Goal: Task Accomplishment & Management: Use online tool/utility

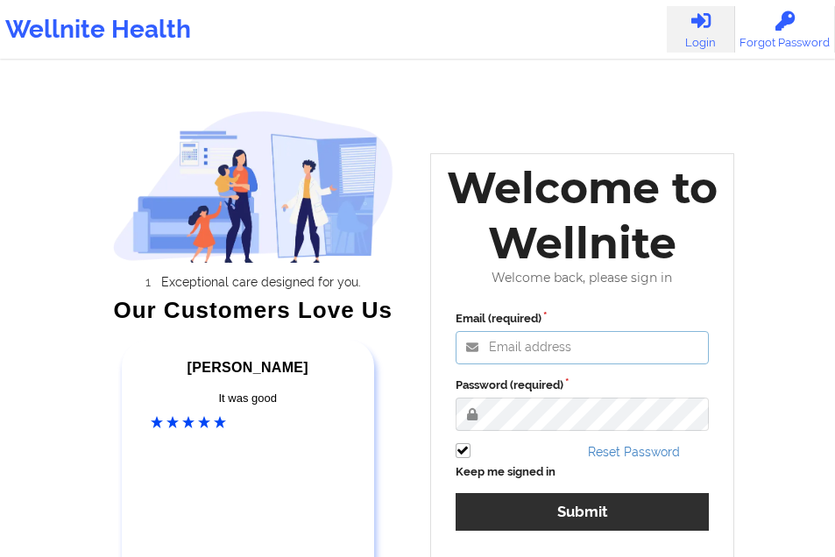
type input "[EMAIL_ADDRESS][DOMAIN_NAME]"
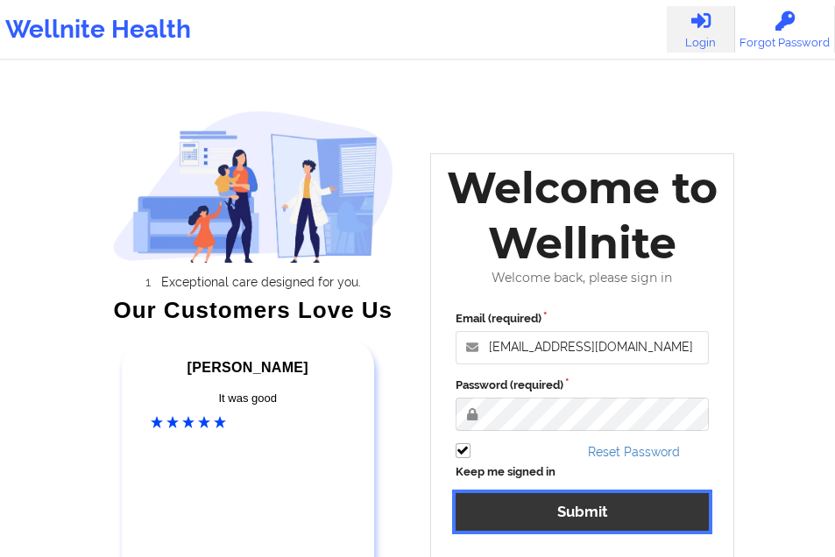
click at [540, 497] on button "Submit" at bounding box center [582, 512] width 254 height 38
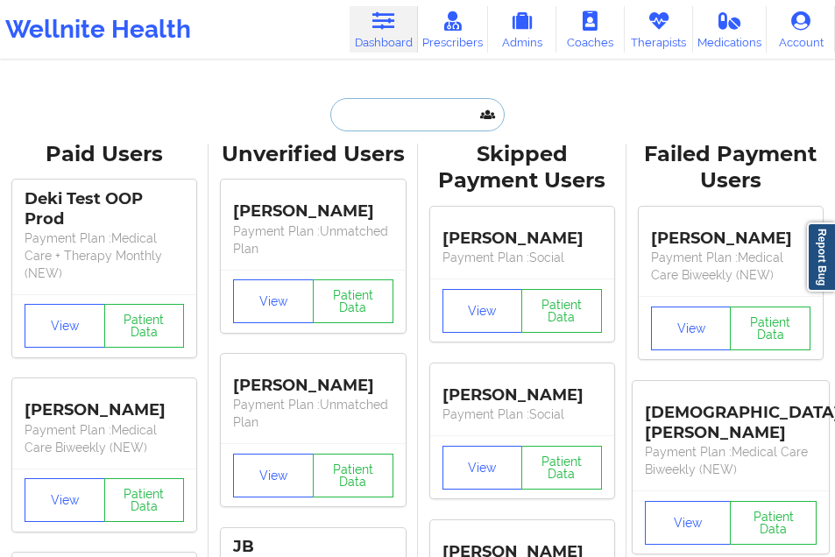
click at [381, 119] on input "text" at bounding box center [416, 114] width 173 height 33
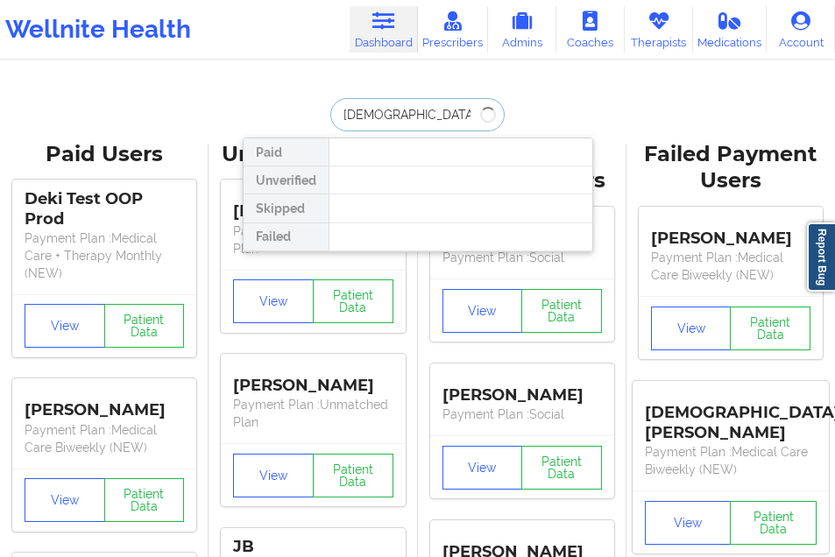
type input "[PERSON_NAME]"
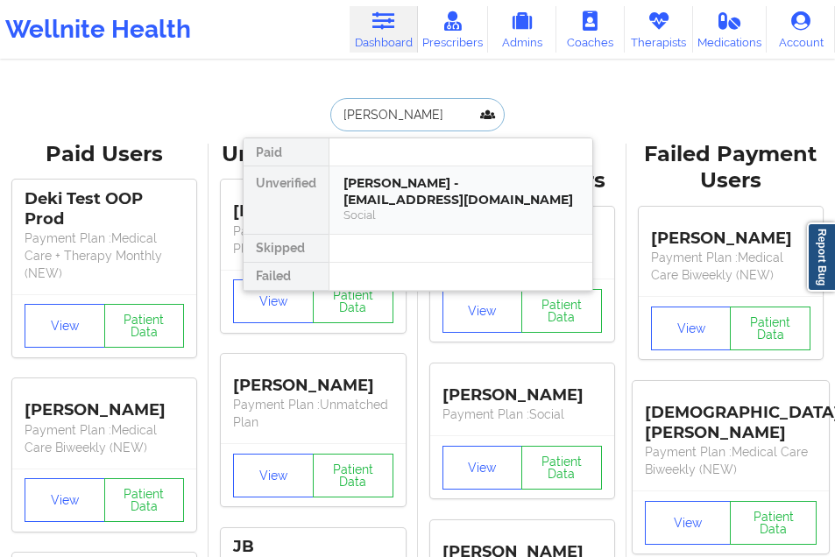
click at [377, 180] on div "[PERSON_NAME] - [EMAIL_ADDRESS][DOMAIN_NAME]" at bounding box center [460, 191] width 235 height 32
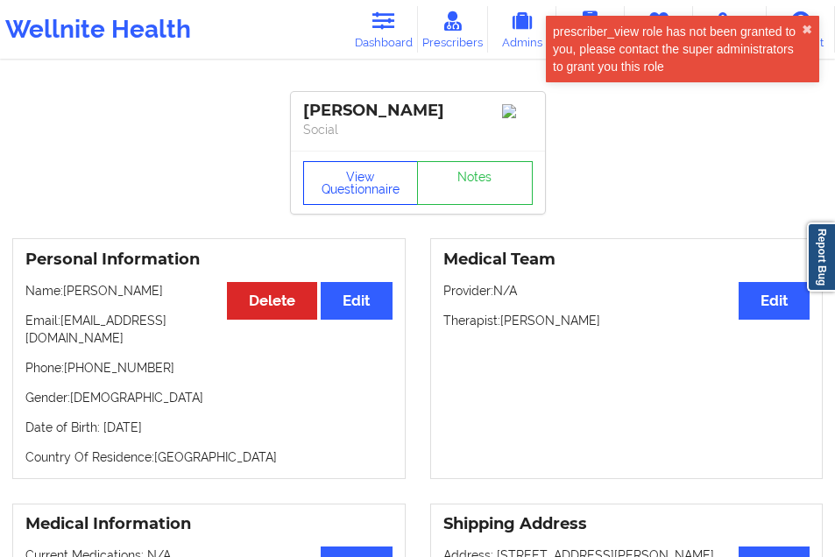
click at [353, 180] on button "View Questionnaire" at bounding box center [361, 183] width 116 height 44
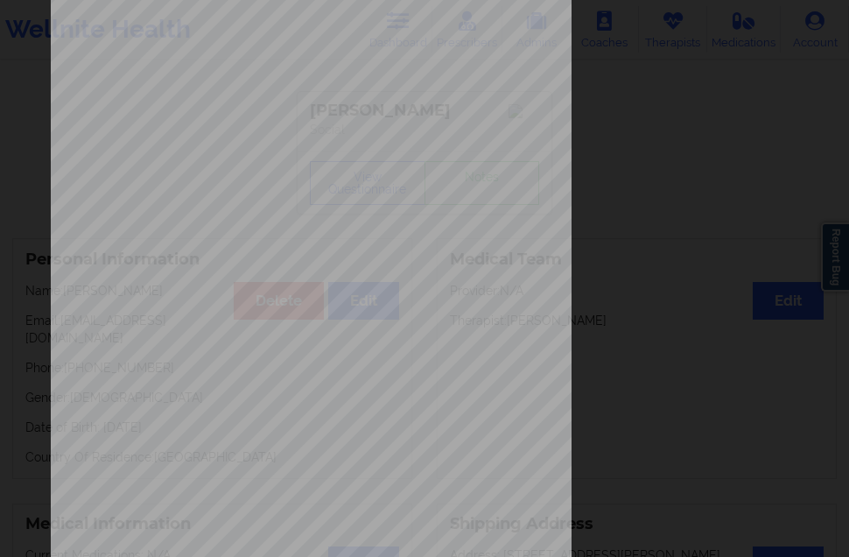
scroll to position [278, 0]
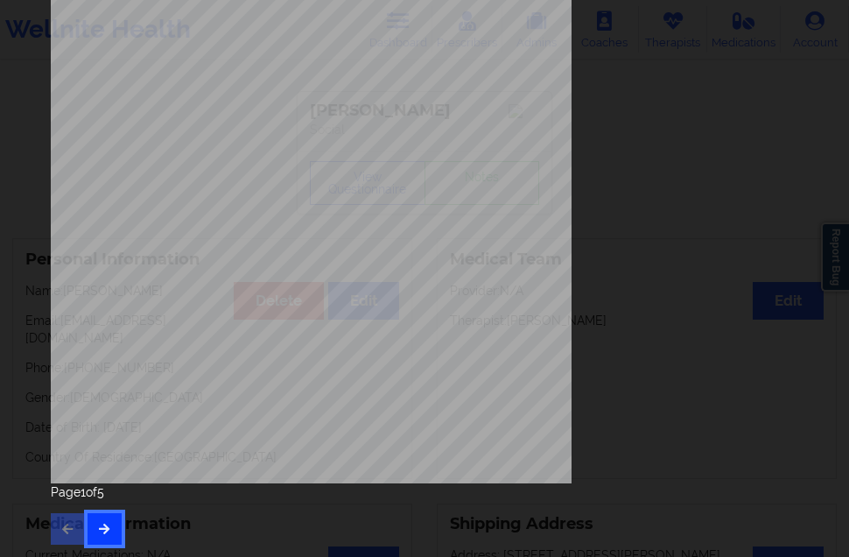
click at [109, 526] on icon "button" at bounding box center [104, 528] width 15 height 11
click at [113, 529] on button "button" at bounding box center [105, 529] width 34 height 32
click at [113, 531] on button "button" at bounding box center [105, 529] width 34 height 32
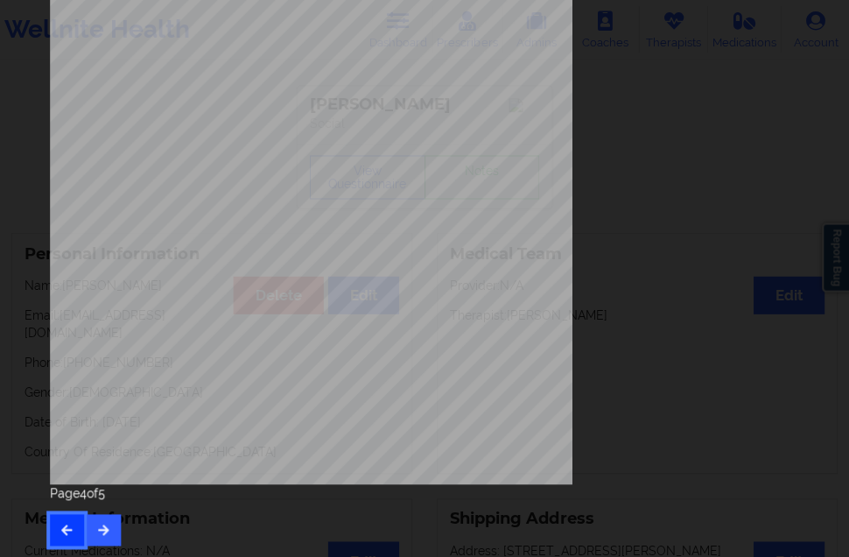
click at [62, 526] on icon "button" at bounding box center [67, 528] width 15 height 11
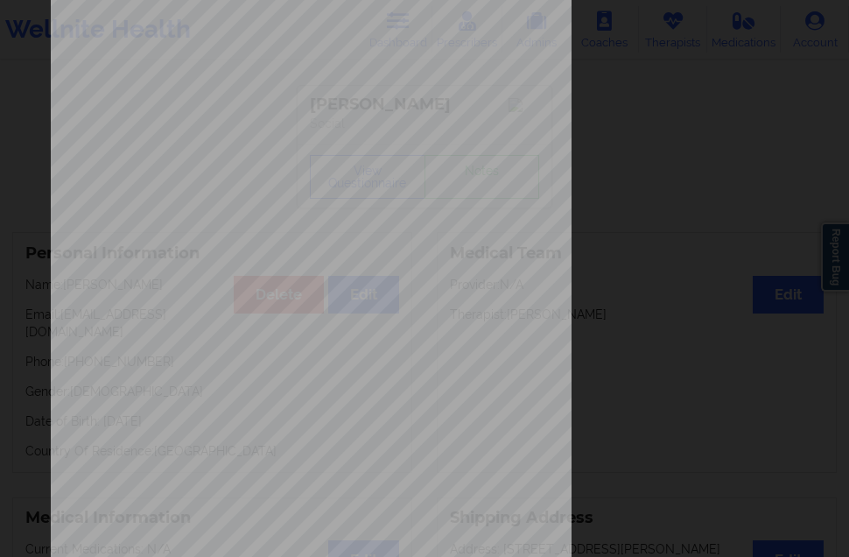
scroll to position [278, 0]
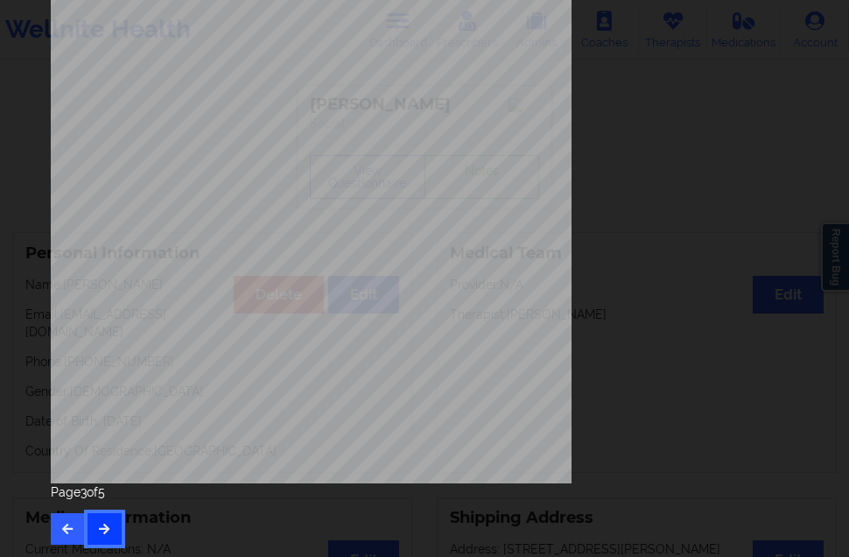
click at [118, 525] on button "button" at bounding box center [105, 529] width 34 height 32
click at [114, 525] on button "button" at bounding box center [105, 529] width 34 height 32
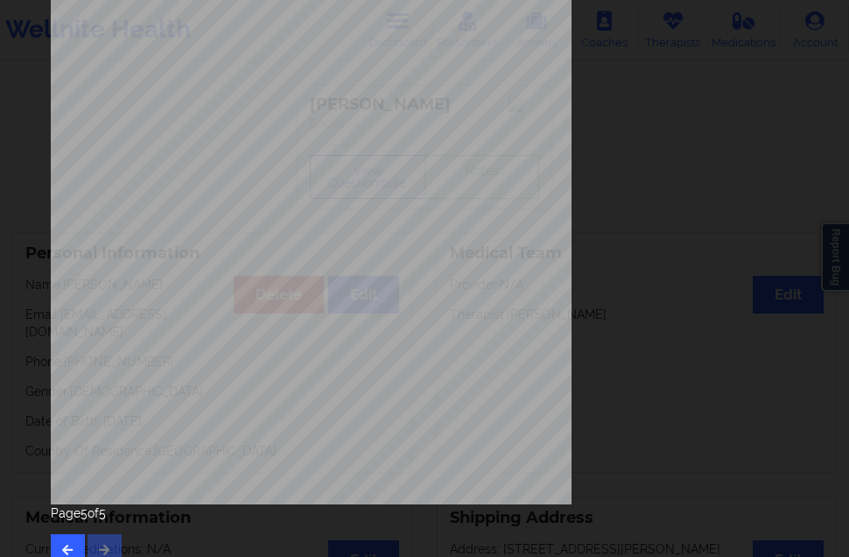
scroll to position [263, 0]
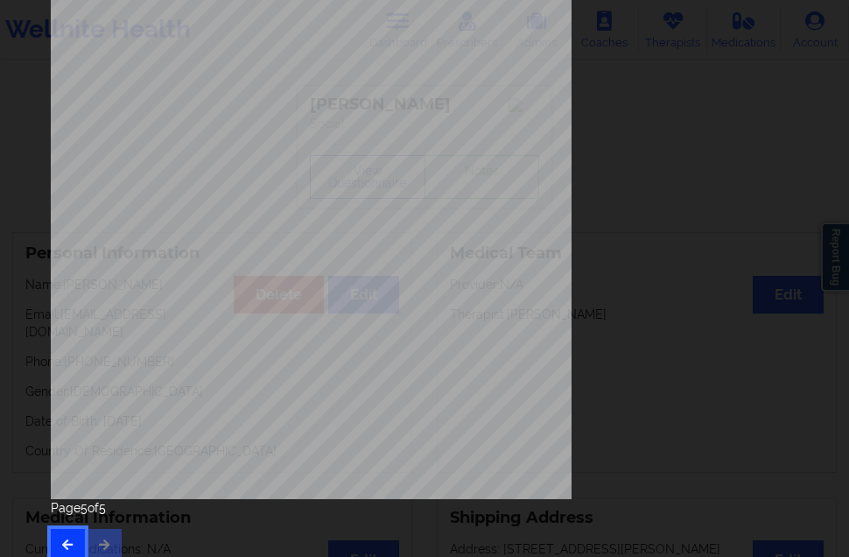
click at [81, 534] on button "button" at bounding box center [68, 545] width 34 height 32
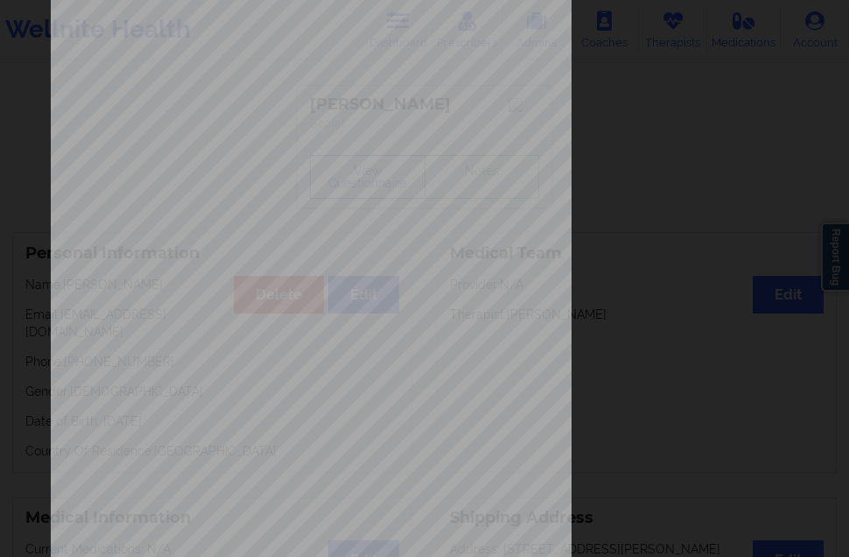
scroll to position [88, 0]
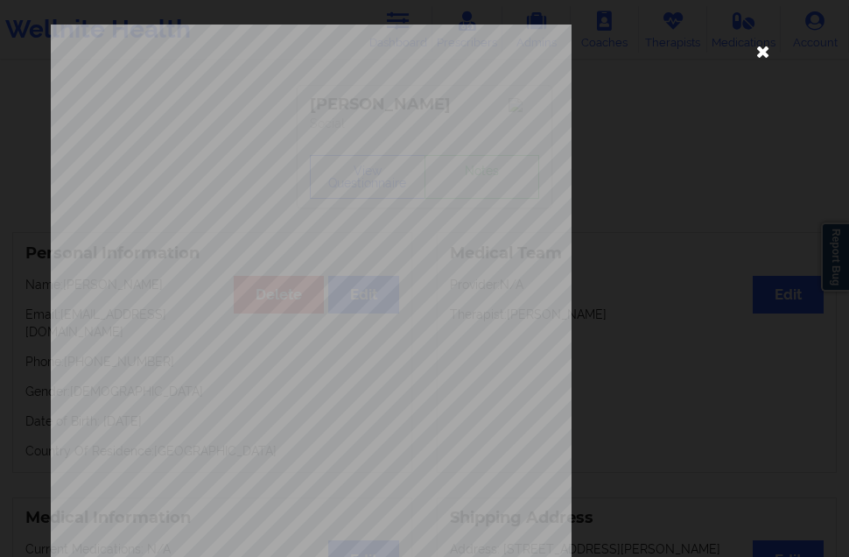
click at [750, 50] on icon at bounding box center [764, 51] width 28 height 28
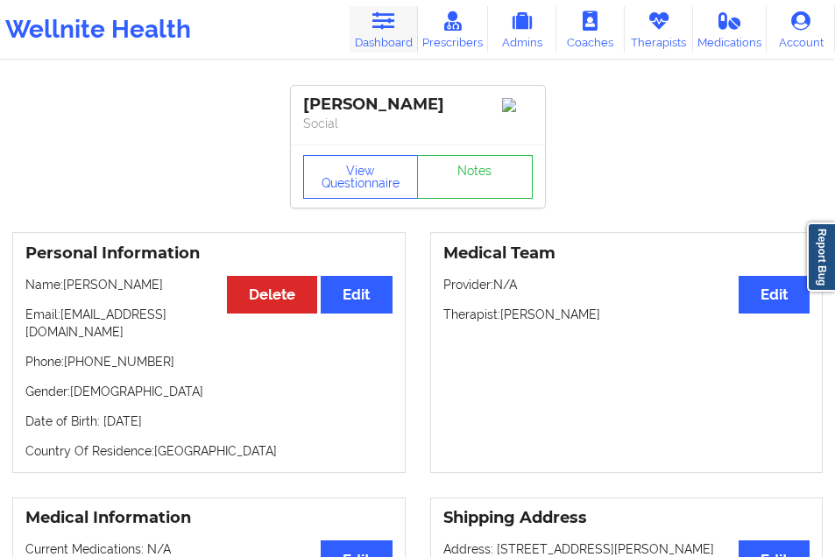
click at [377, 37] on link "Dashboard" at bounding box center [383, 29] width 68 height 46
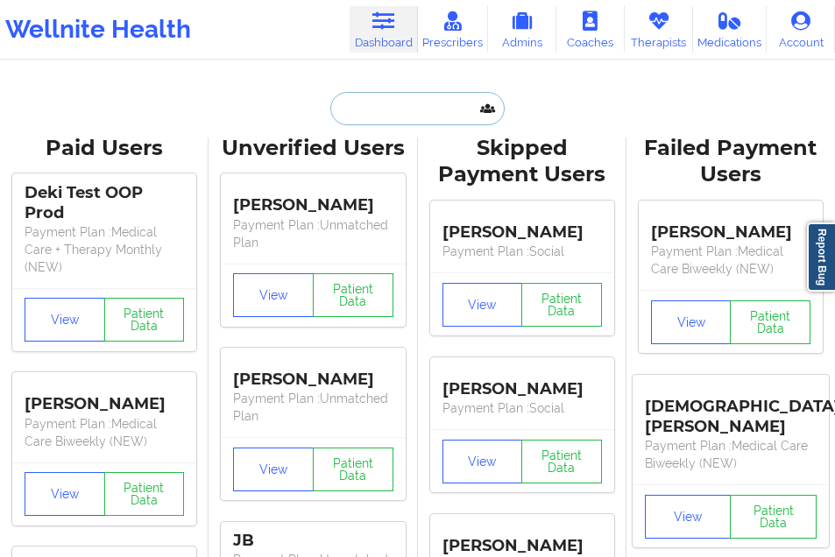
click at [383, 123] on input "text" at bounding box center [416, 108] width 173 height 33
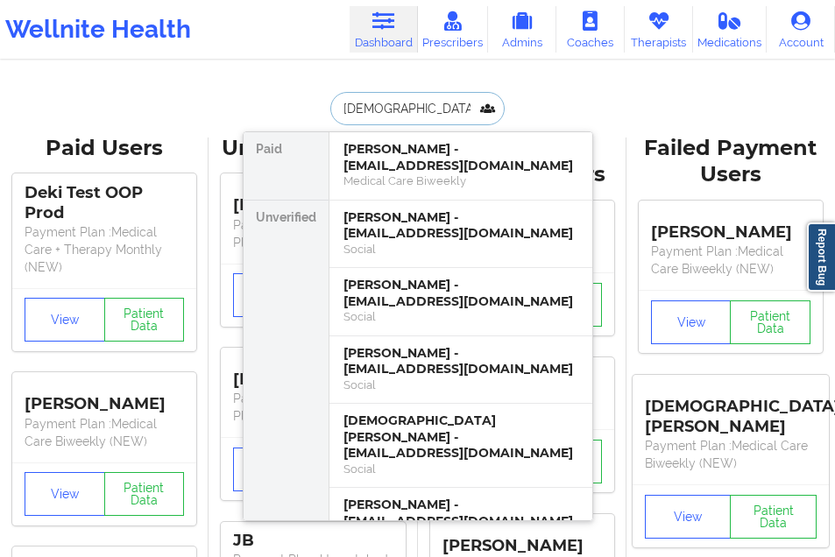
type input "[DEMOGRAPHIC_DATA][PERSON_NAME]"
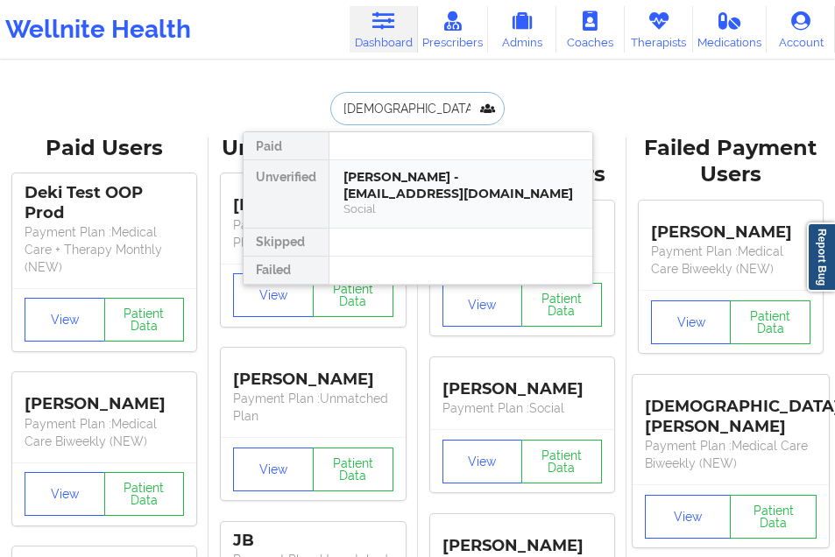
click at [385, 166] on div "[PERSON_NAME] - [EMAIL_ADDRESS][DOMAIN_NAME] Social" at bounding box center [460, 193] width 263 height 67
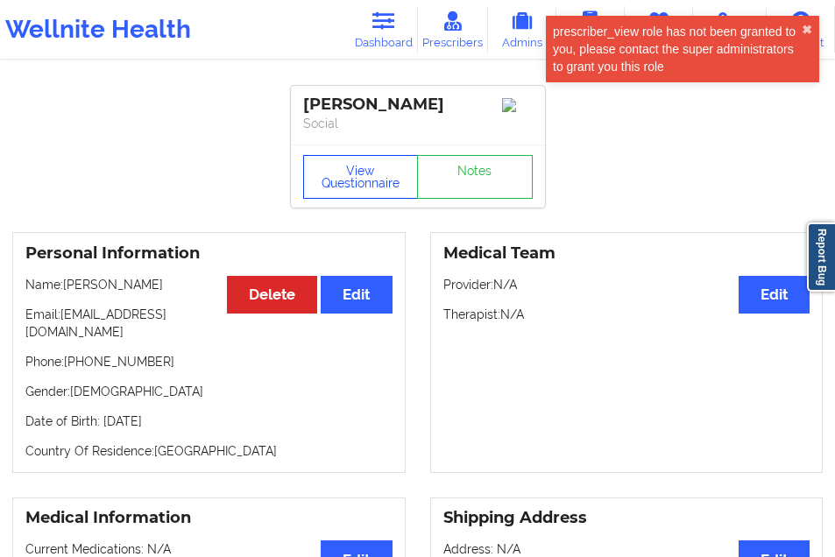
click at [373, 167] on button "View Questionnaire" at bounding box center [361, 177] width 116 height 44
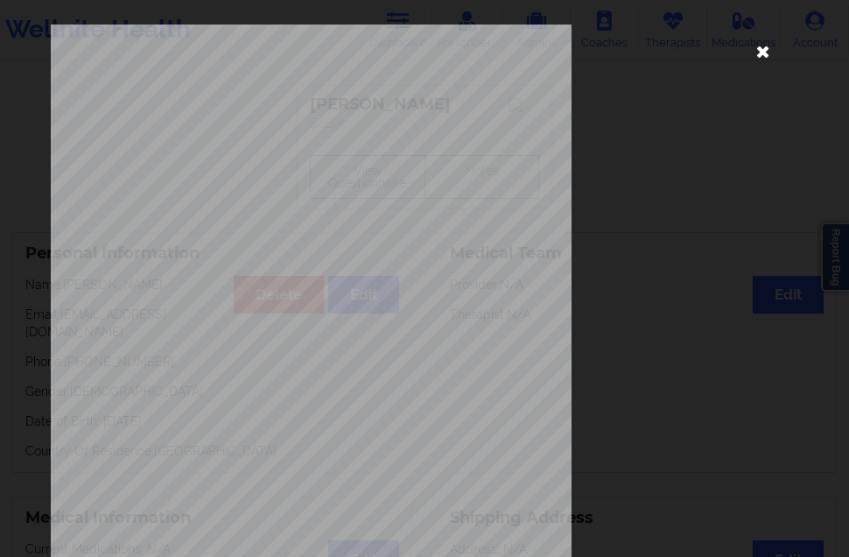
click at [759, 57] on icon at bounding box center [764, 51] width 28 height 28
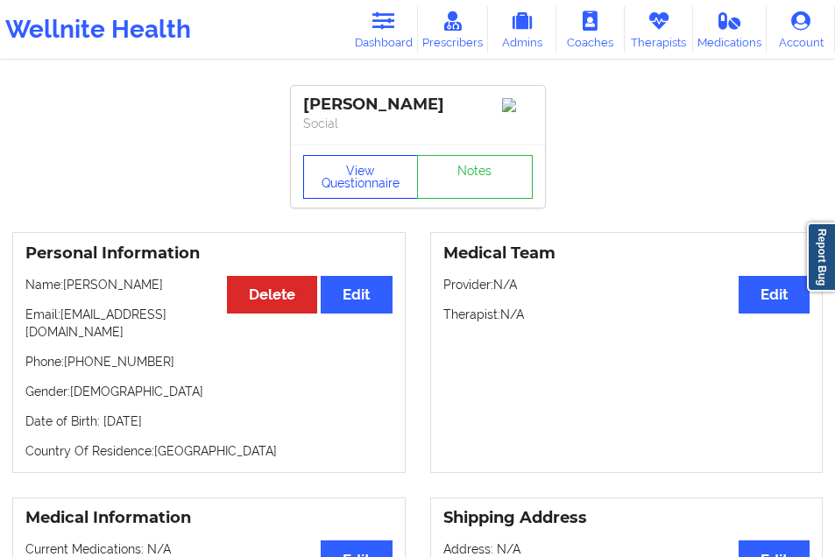
click at [399, 193] on button "View Questionnaire" at bounding box center [361, 177] width 116 height 44
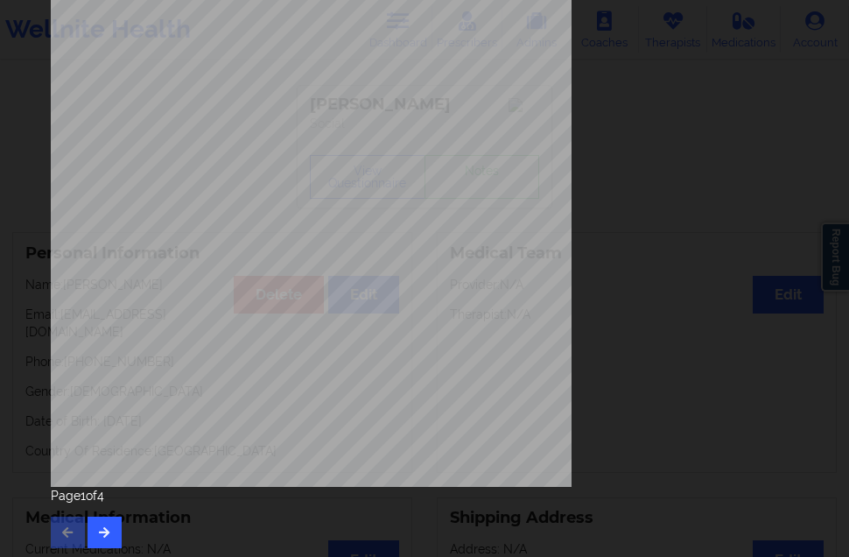
scroll to position [278, 0]
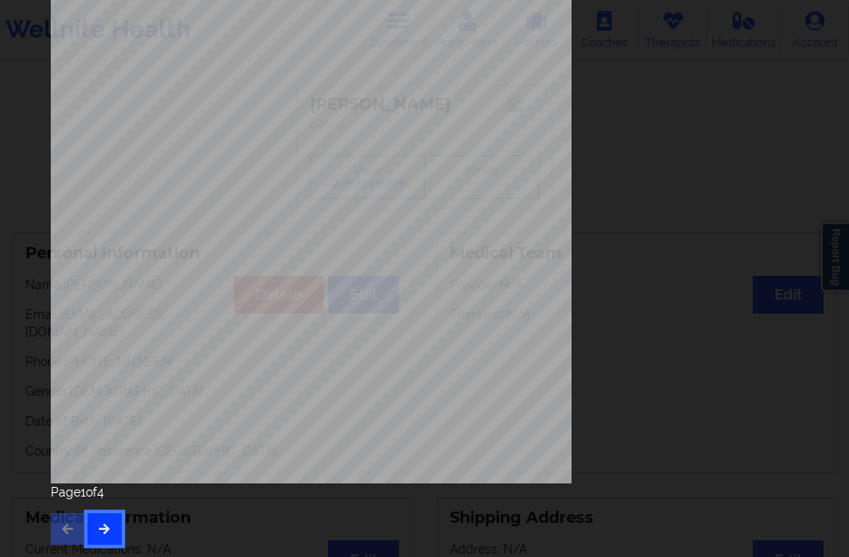
click at [95, 534] on button "button" at bounding box center [105, 529] width 34 height 32
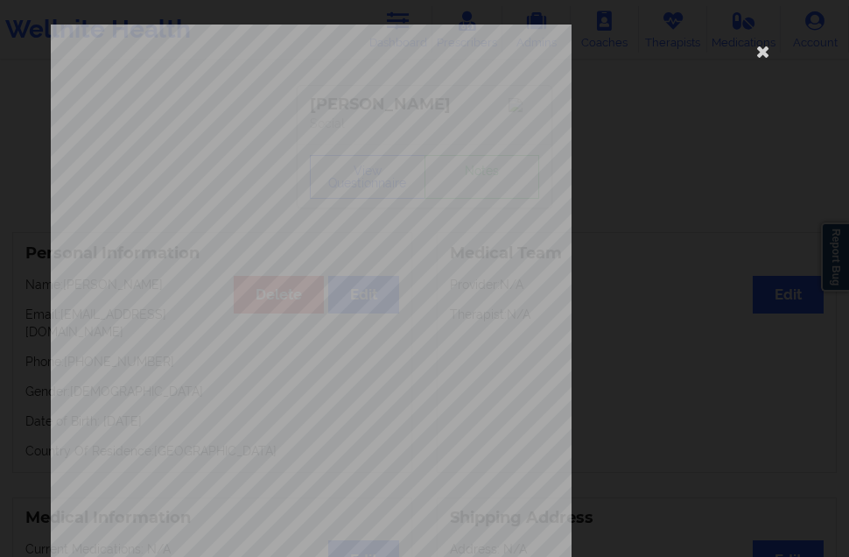
scroll to position [263, 0]
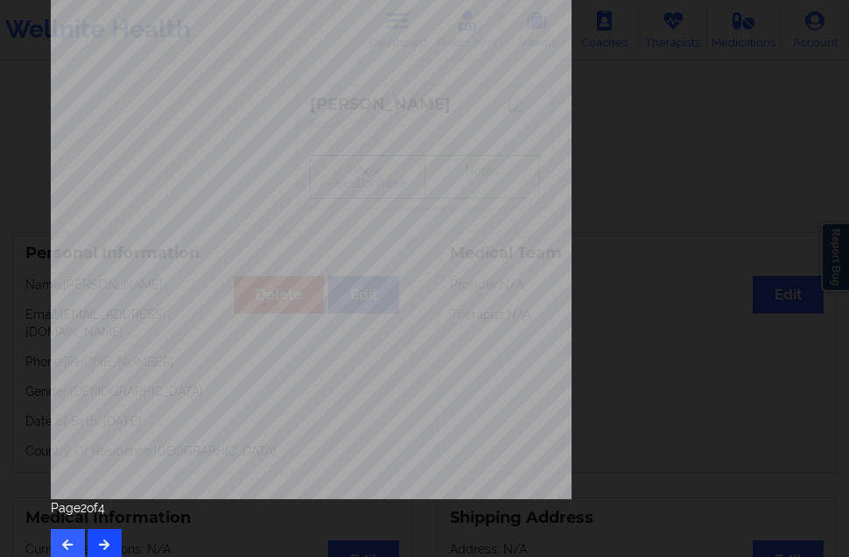
click at [104, 525] on div "Page 2 of 4" at bounding box center [425, 529] width 748 height 61
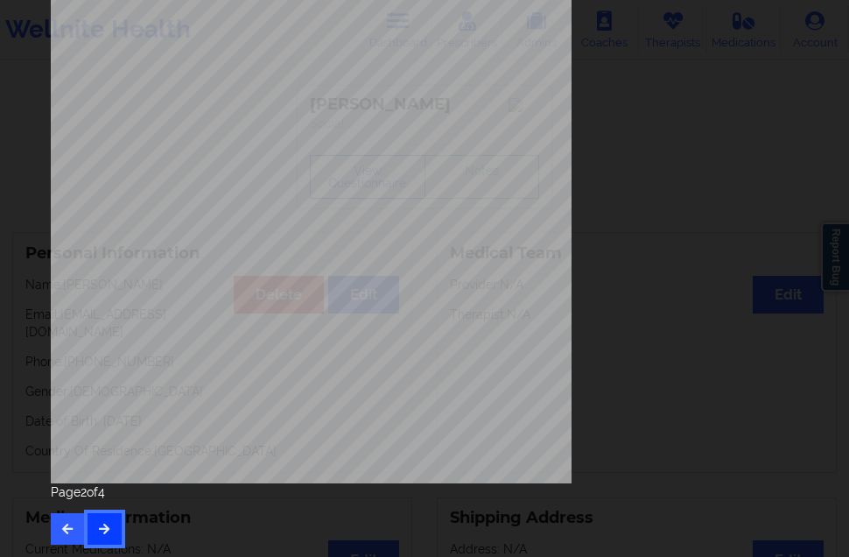
click at [104, 525] on icon "button" at bounding box center [104, 528] width 15 height 11
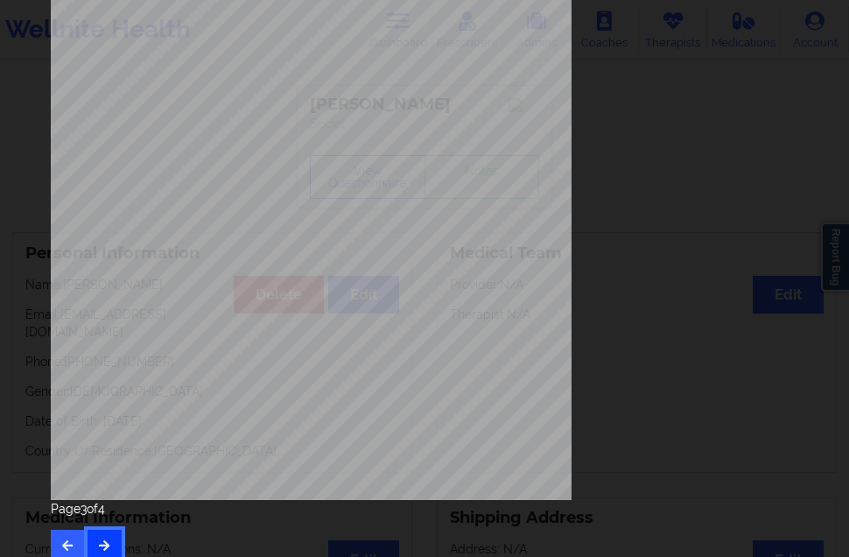
scroll to position [263, 0]
click at [114, 542] on button "button" at bounding box center [105, 545] width 34 height 32
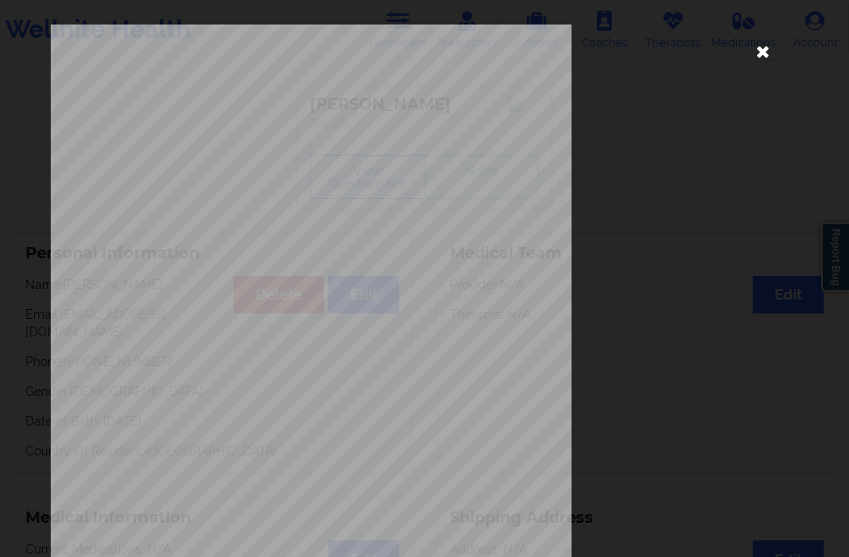
click at [763, 46] on icon at bounding box center [764, 51] width 28 height 28
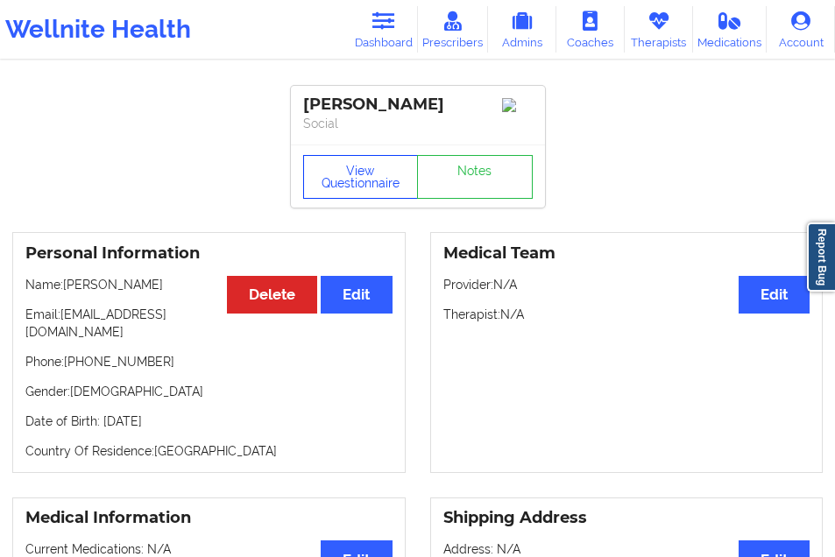
click at [388, 196] on button "View Questionnaire" at bounding box center [361, 177] width 116 height 44
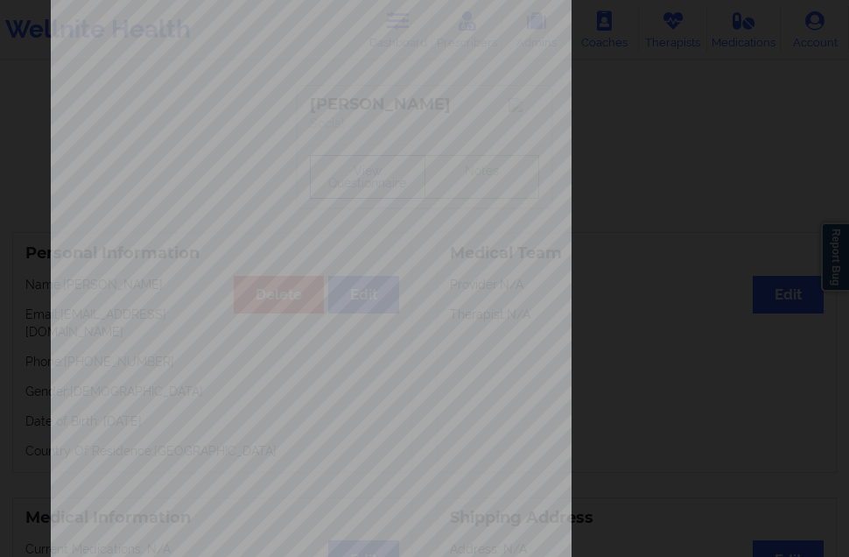
scroll to position [278, 0]
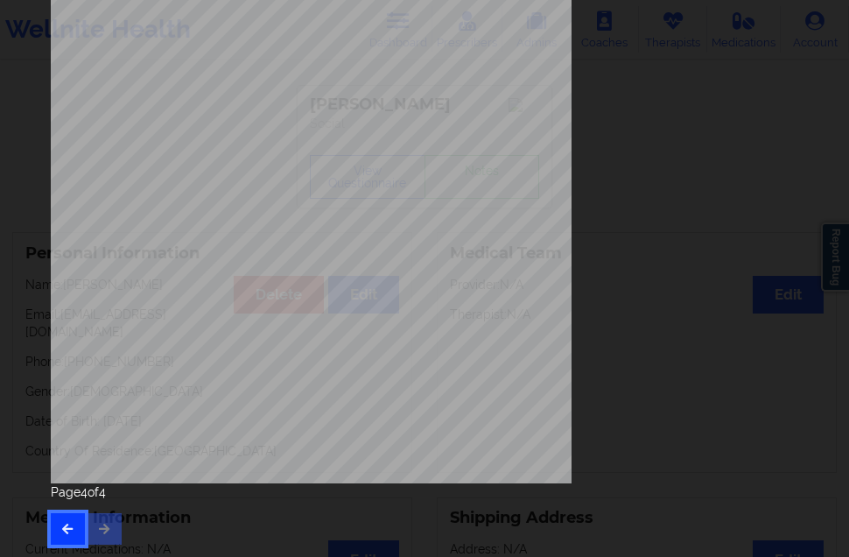
click at [64, 523] on icon "button" at bounding box center [67, 528] width 15 height 11
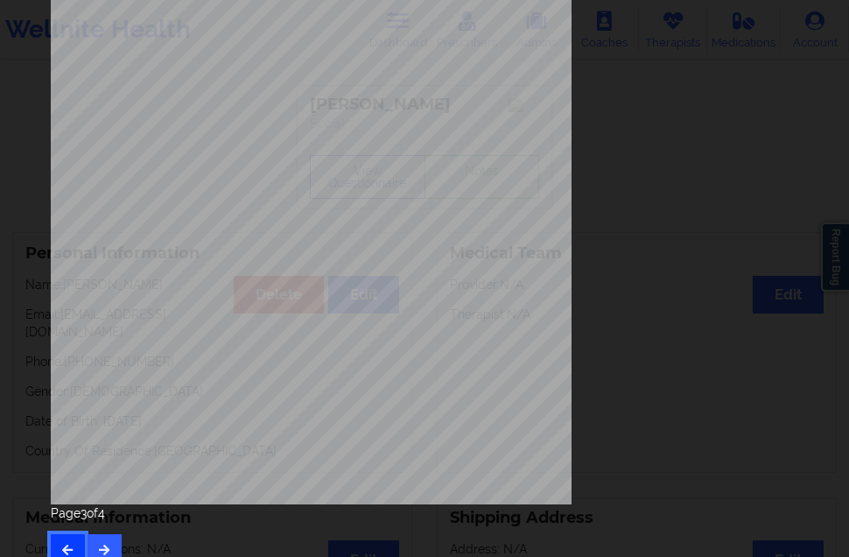
scroll to position [263, 0]
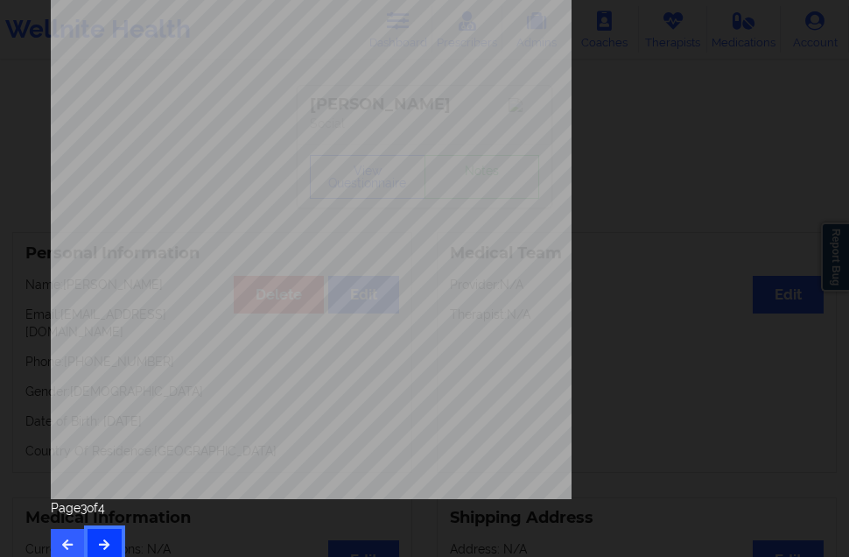
click at [97, 535] on button "button" at bounding box center [105, 545] width 34 height 32
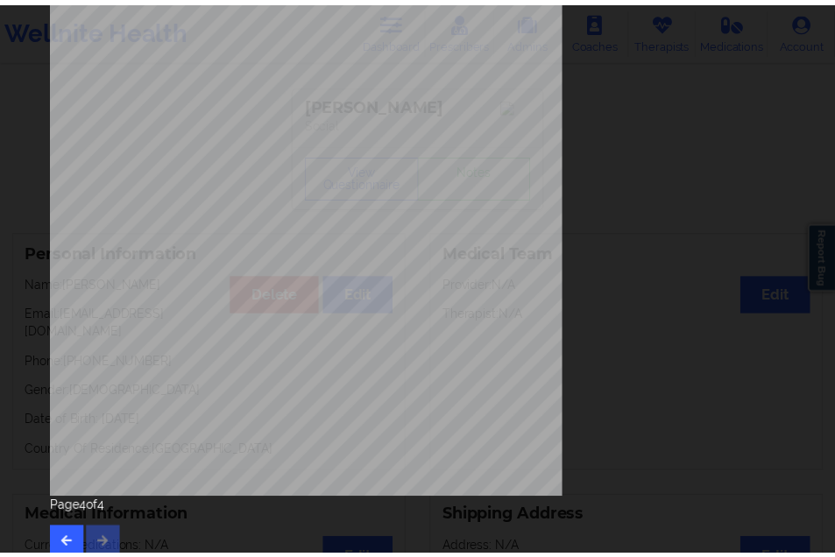
scroll to position [0, 0]
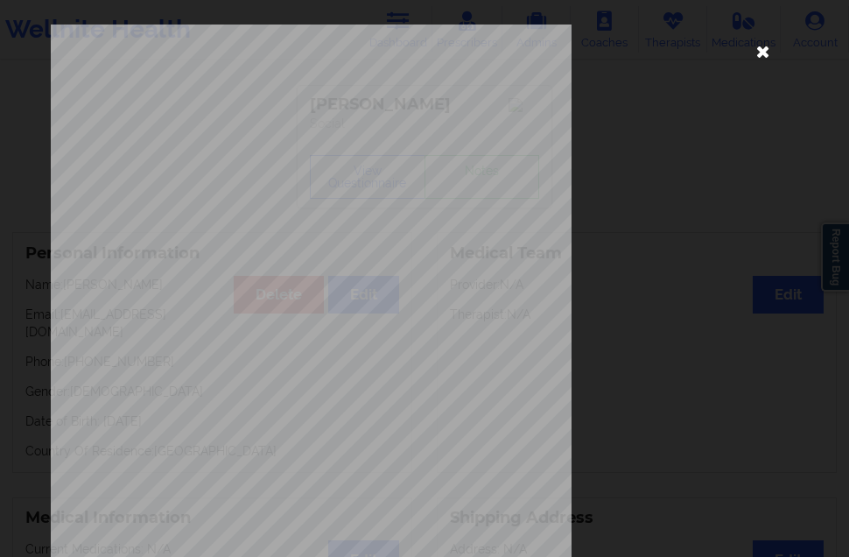
click at [750, 47] on icon at bounding box center [764, 51] width 28 height 28
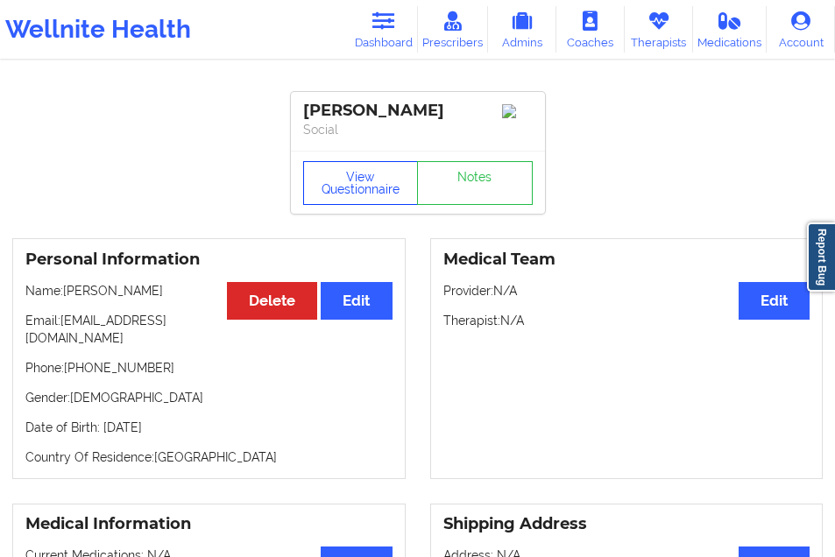
click at [370, 194] on button "View Questionnaire" at bounding box center [361, 183] width 116 height 44
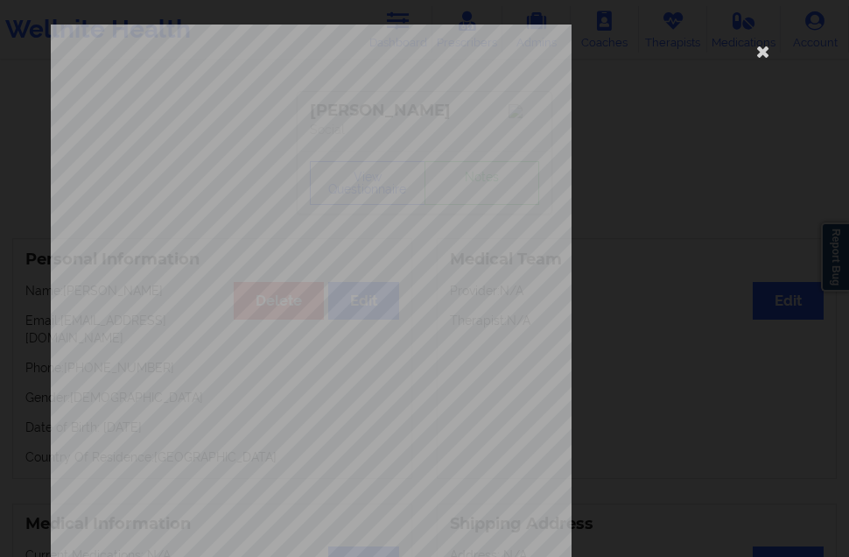
scroll to position [278, 0]
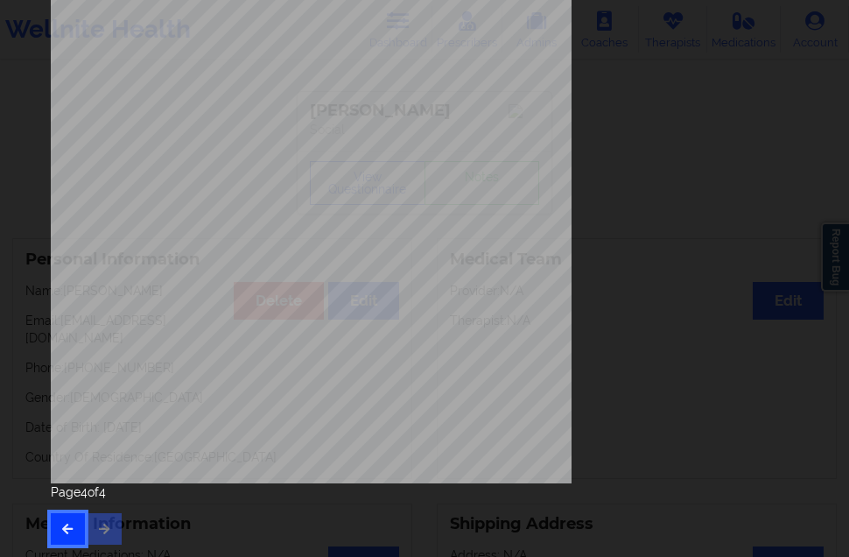
click at [70, 517] on button "button" at bounding box center [68, 529] width 34 height 32
click at [101, 537] on button "button" at bounding box center [105, 529] width 34 height 32
click at [101, 537] on div "Page 4 of 4" at bounding box center [425, 513] width 748 height 61
click at [74, 532] on icon "button" at bounding box center [67, 528] width 15 height 11
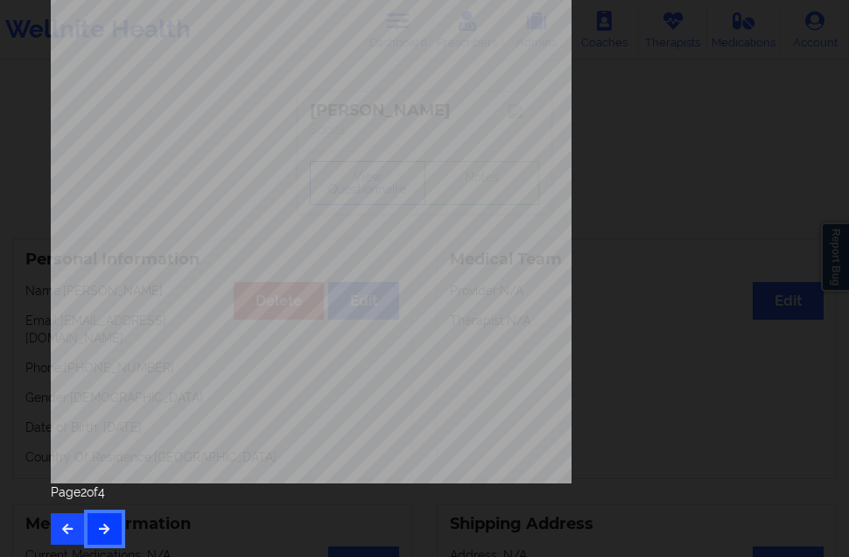
click at [102, 525] on icon "button" at bounding box center [104, 528] width 15 height 11
